Goal: Navigation & Orientation: Find specific page/section

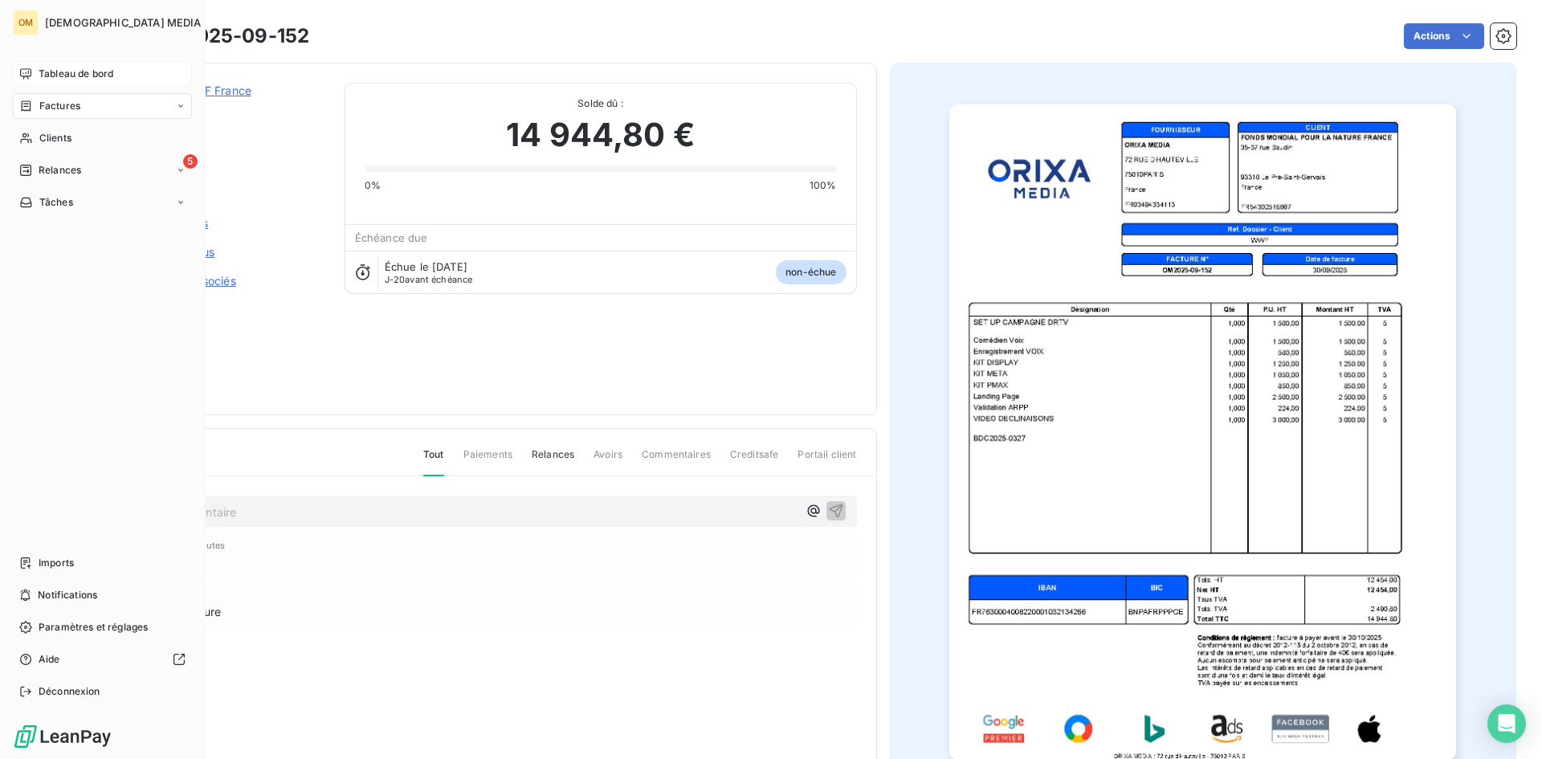
click at [41, 67] on div "Tableau de bord" at bounding box center [102, 74] width 179 height 26
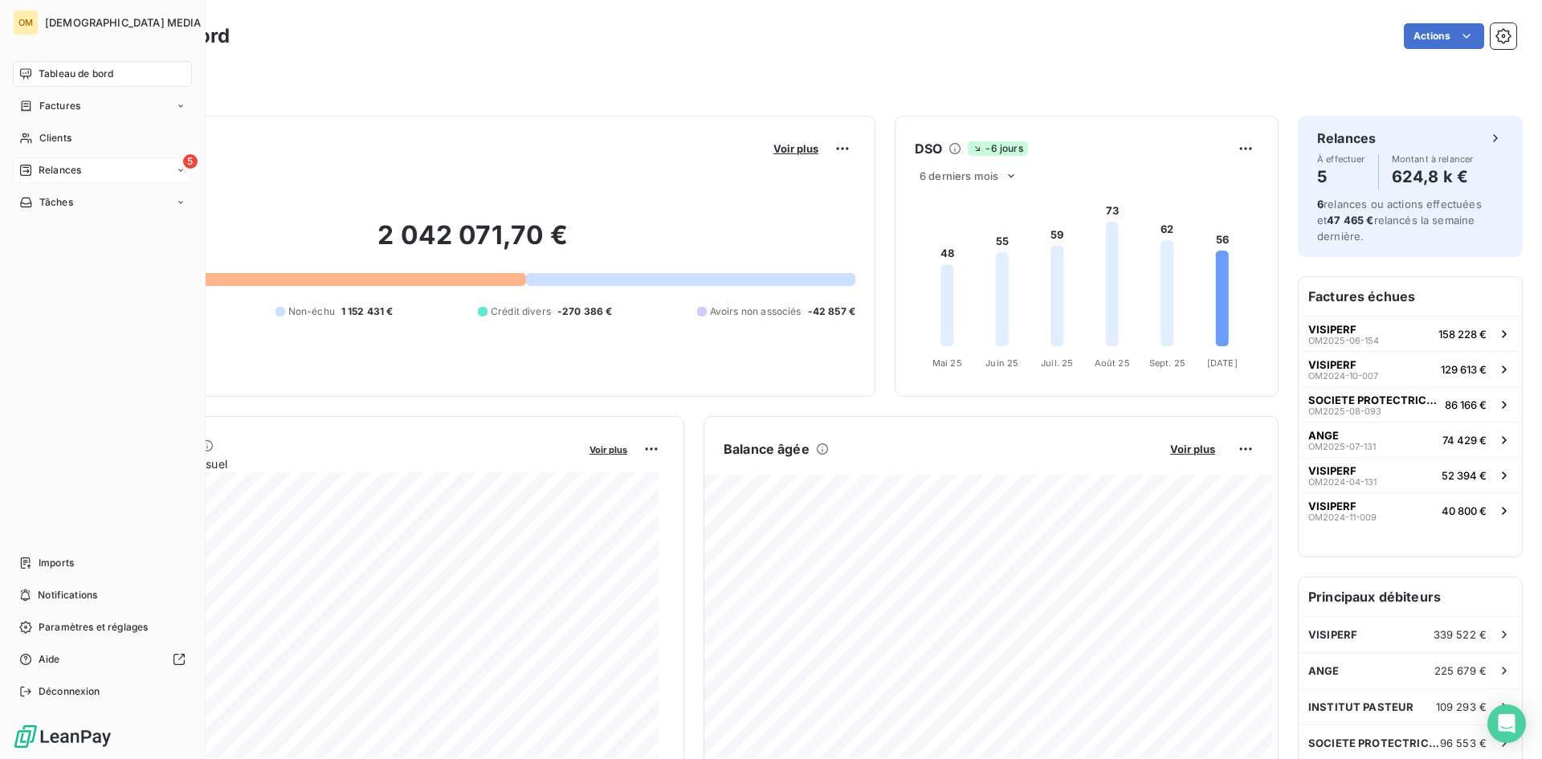
click at [121, 170] on div "5 Relances" at bounding box center [102, 170] width 179 height 26
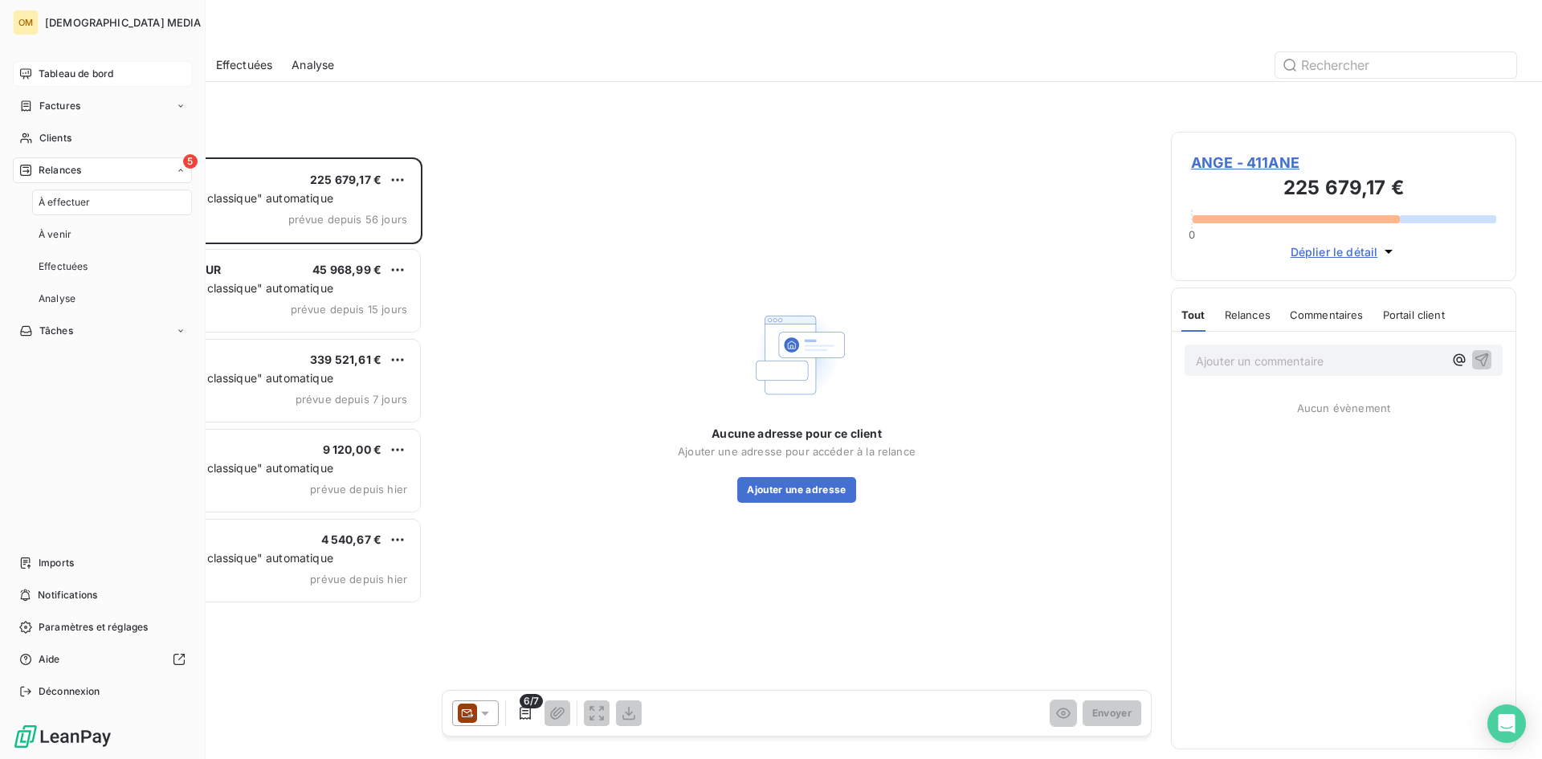
scroll to position [590, 333]
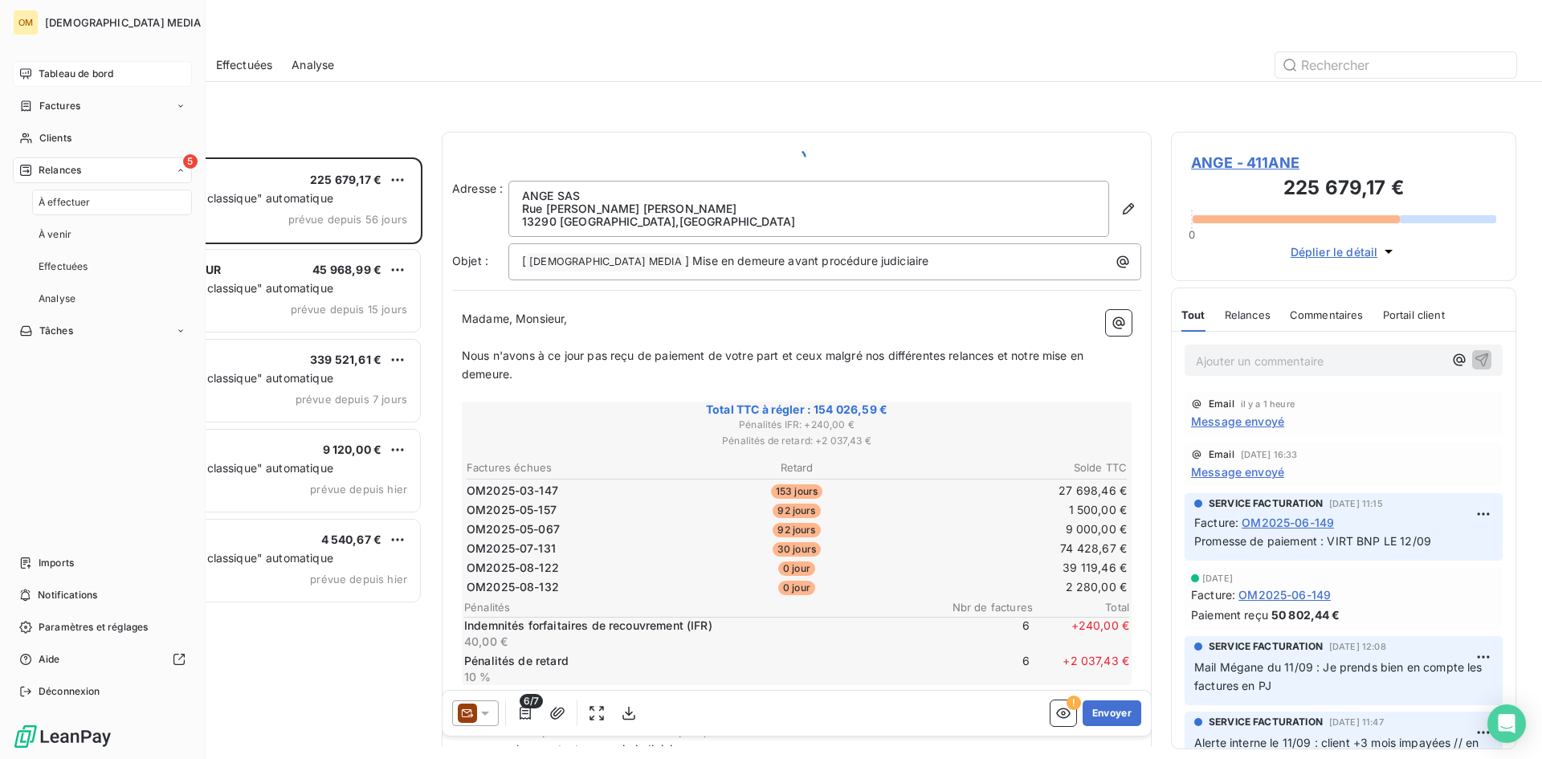
click at [113, 74] on span "Tableau de bord" at bounding box center [76, 74] width 75 height 14
